Goal: Find specific fact: Find specific fact

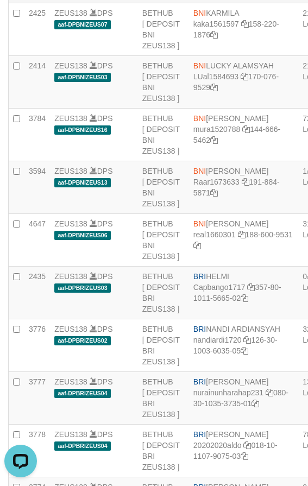
copy td "BCA YULIANTI"
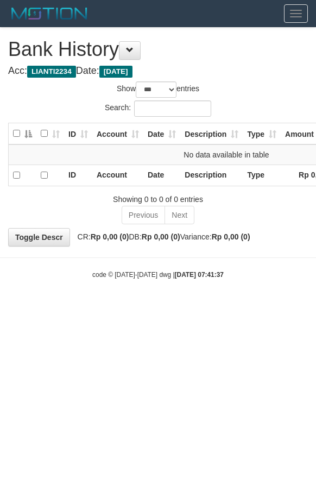
select select "***"
